Goal: Information Seeking & Learning: Learn about a topic

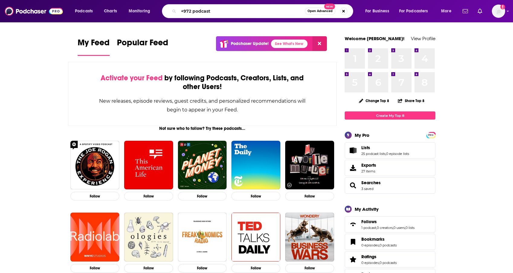
type input "+972 podcast"
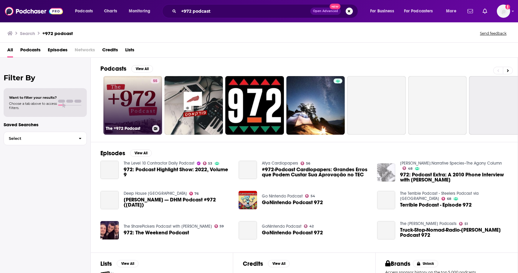
click at [150, 109] on div "55" at bounding box center [154, 102] width 9 height 47
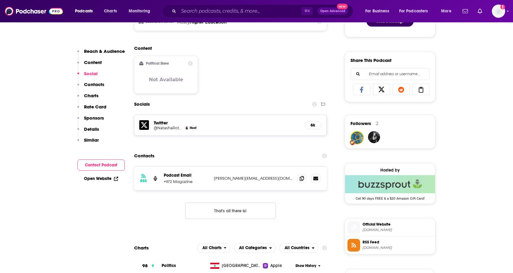
scroll to position [348, 0]
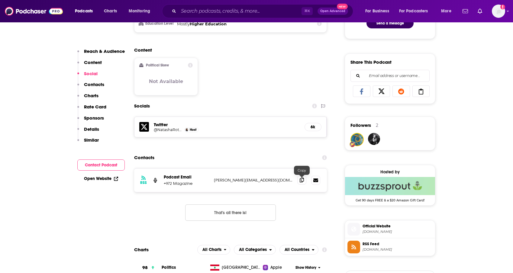
click at [302, 179] on icon at bounding box center [302, 180] width 4 height 5
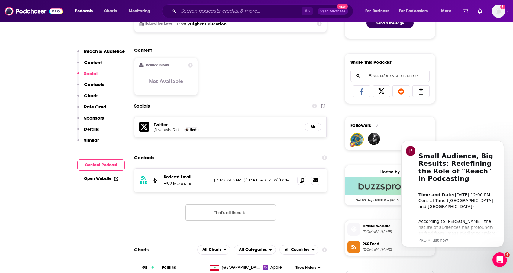
scroll to position [0, 0]
